Goal: Task Accomplishment & Management: Manage account settings

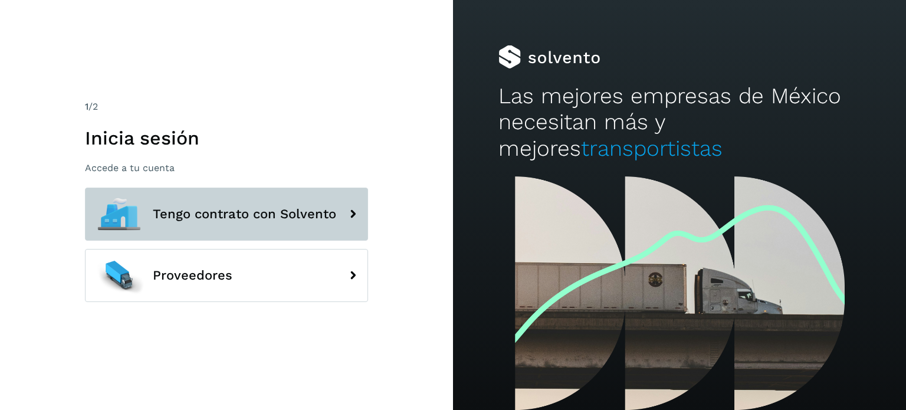
click at [201, 220] on span "Tengo contrato con Solvento" at bounding box center [244, 214] width 183 height 14
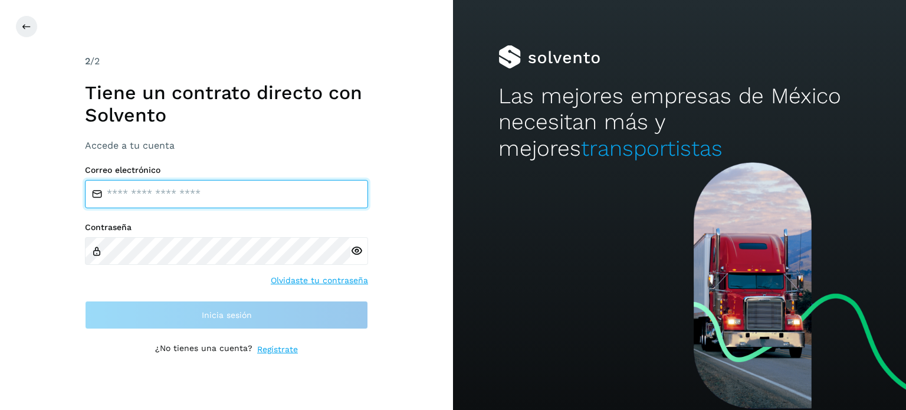
click at [225, 205] on input "email" at bounding box center [226, 194] width 283 height 28
type input "**********"
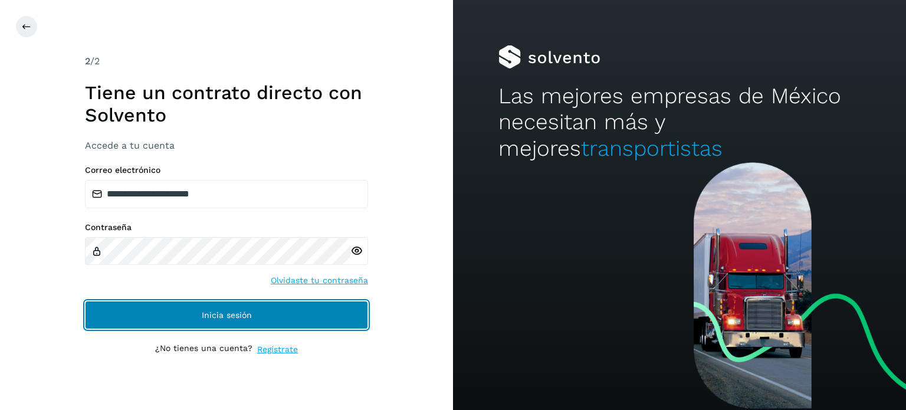
click at [182, 323] on button "Inicia sesión" at bounding box center [226, 315] width 283 height 28
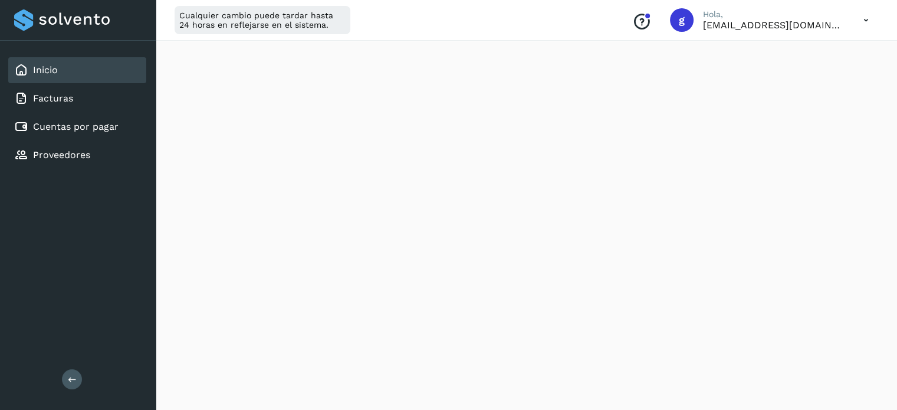
scroll to position [481, 0]
click at [58, 94] on link "Facturas" at bounding box center [53, 98] width 40 height 11
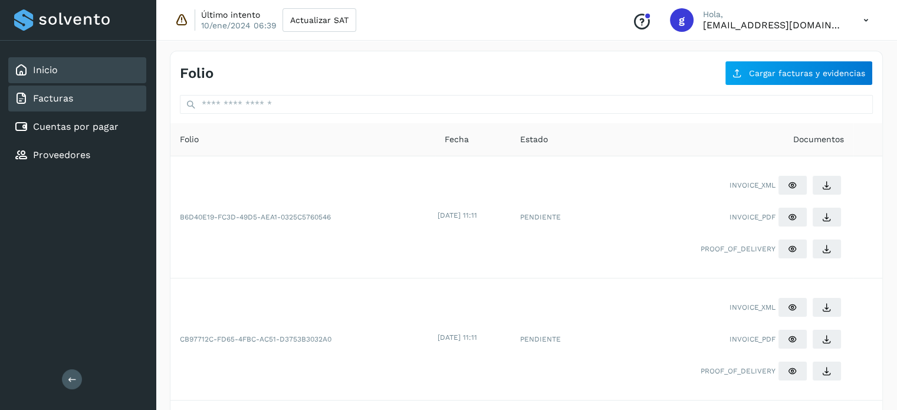
click at [58, 67] on div "Inicio" at bounding box center [77, 70] width 138 height 26
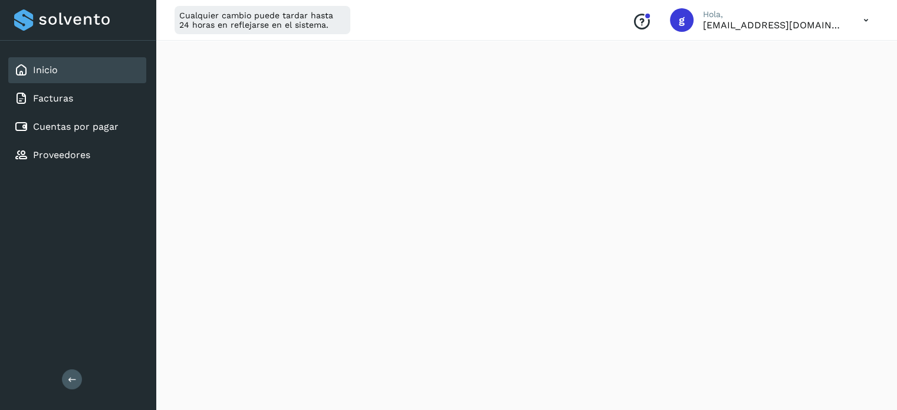
scroll to position [372, 0]
